Goal: Navigation & Orientation: Find specific page/section

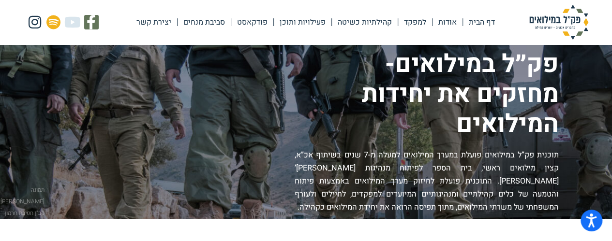
click at [449, 17] on link "אודות" at bounding box center [448, 22] width 30 height 22
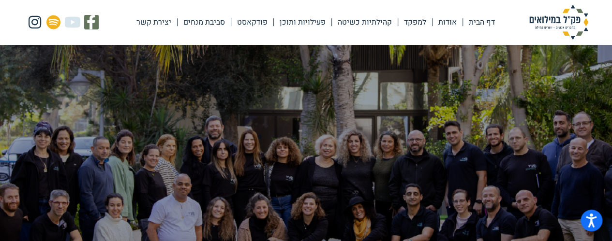
click at [199, 16] on link "סביבת מנחים" at bounding box center [204, 22] width 53 height 22
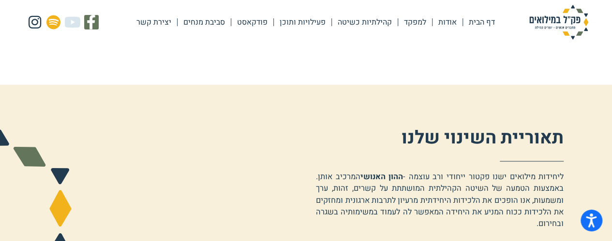
scroll to position [735, 0]
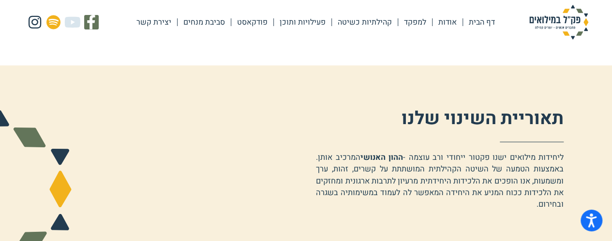
click at [147, 24] on link "יצירת קשר" at bounding box center [154, 22] width 46 height 22
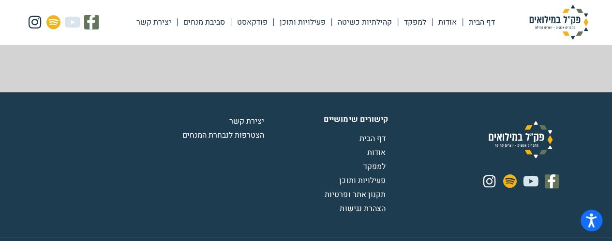
scroll to position [191, 0]
